Goal: Navigation & Orientation: Find specific page/section

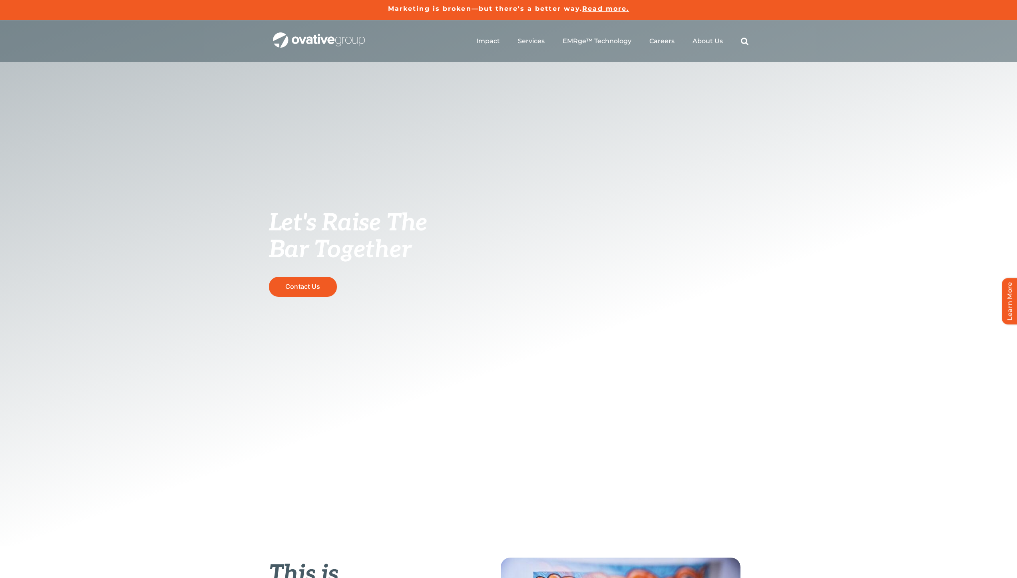
click at [715, 51] on ul "Impact Expert Insights Case Studies Awards & Press Services Media Measurement C…" at bounding box center [613, 41] width 272 height 26
click at [715, 50] on ul "Impact Expert Insights Case Studies Awards & Press Services Media Measurement C…" at bounding box center [613, 41] width 272 height 26
click at [711, 42] on span "About Us" at bounding box center [708, 41] width 30 height 8
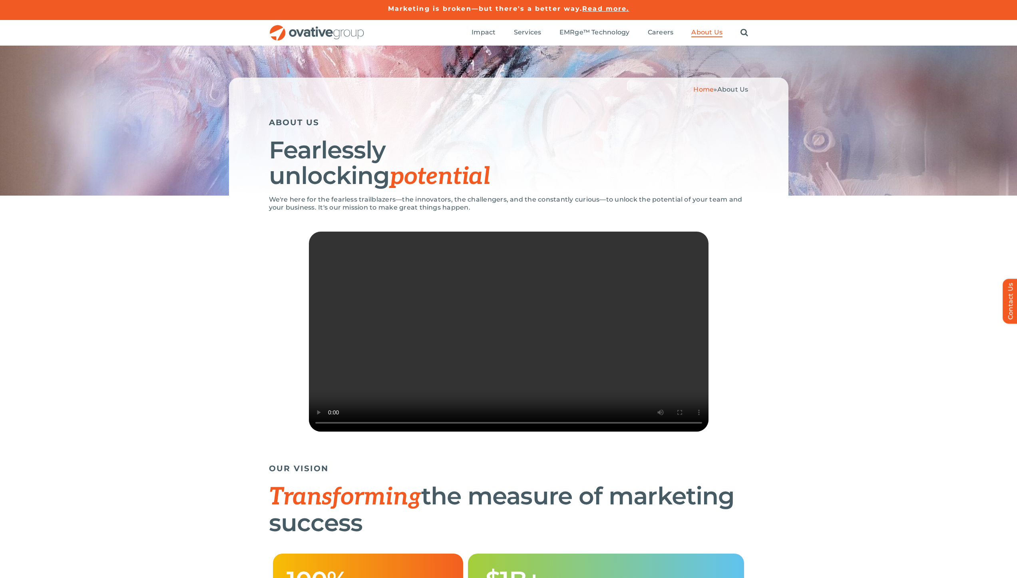
click at [842, 391] on div "We're here for the fearless trailblazers—the innovators, the challengers, and t…" at bounding box center [508, 328] width 1017 height 264
